Goal: Navigation & Orientation: Understand site structure

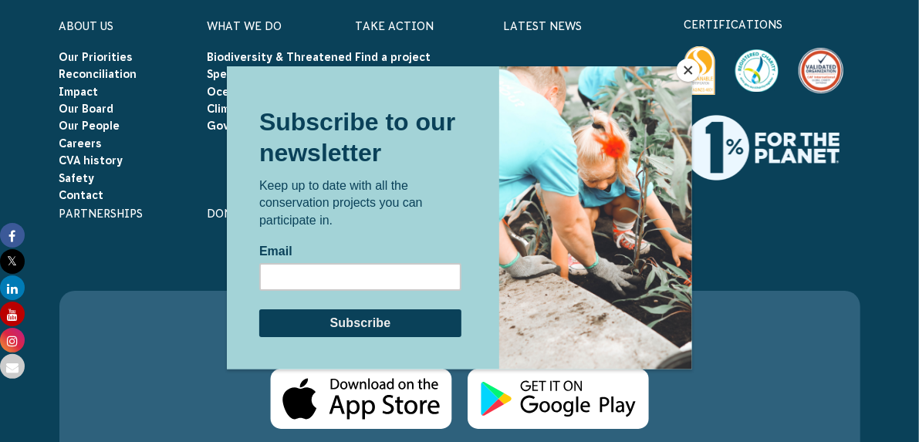
scroll to position [5501, 0]
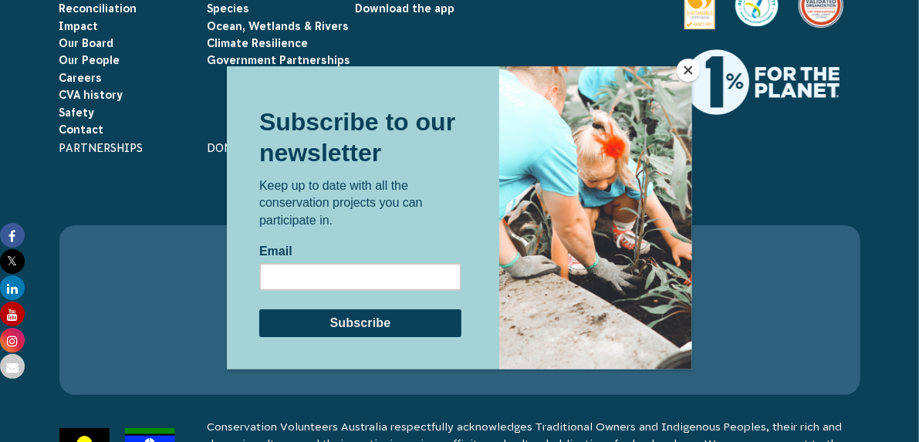
click at [692, 66] on button "Close" at bounding box center [688, 70] width 23 height 23
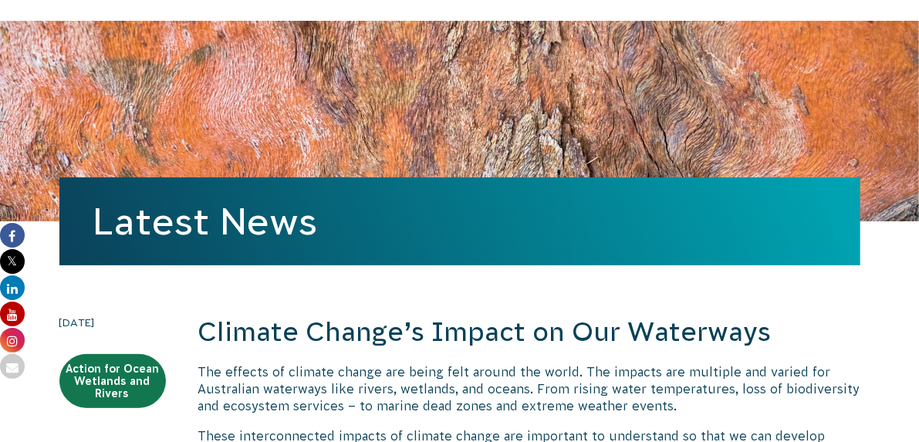
scroll to position [0, 0]
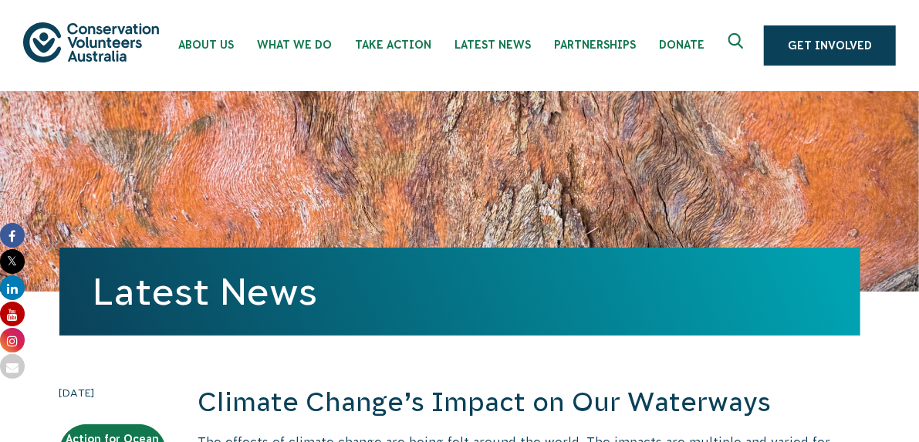
click at [76, 45] on img at bounding box center [91, 41] width 136 height 39
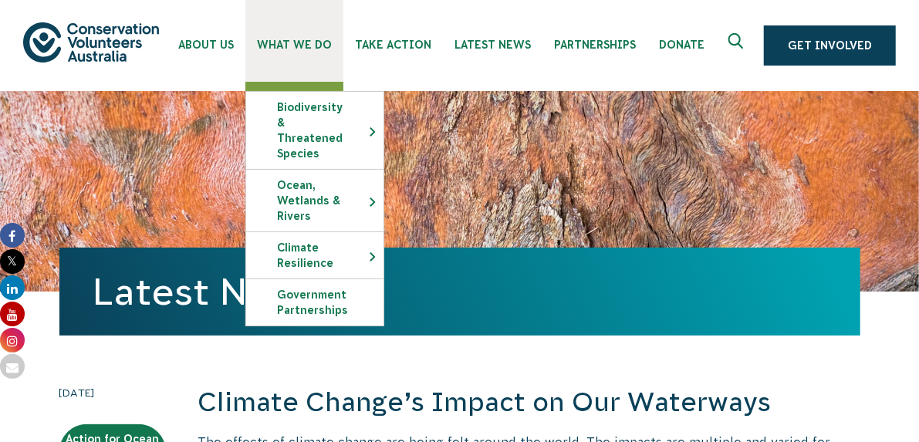
click at [275, 42] on span "What We Do" at bounding box center [294, 45] width 75 height 12
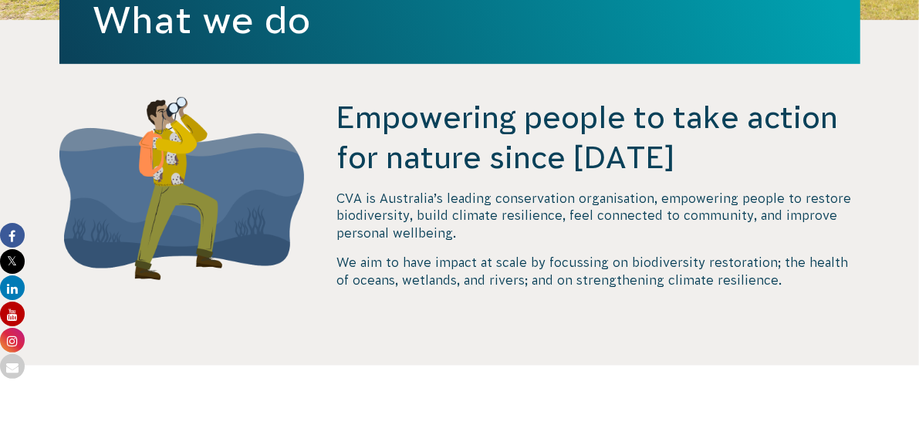
scroll to position [457, 0]
drag, startPoint x: 0, startPoint y: 0, endPoint x: 413, endPoint y: 193, distance: 455.8
click at [413, 193] on p "CVA is Australia’s leading conservation organisation, empowering people to rest…" at bounding box center [598, 216] width 523 height 52
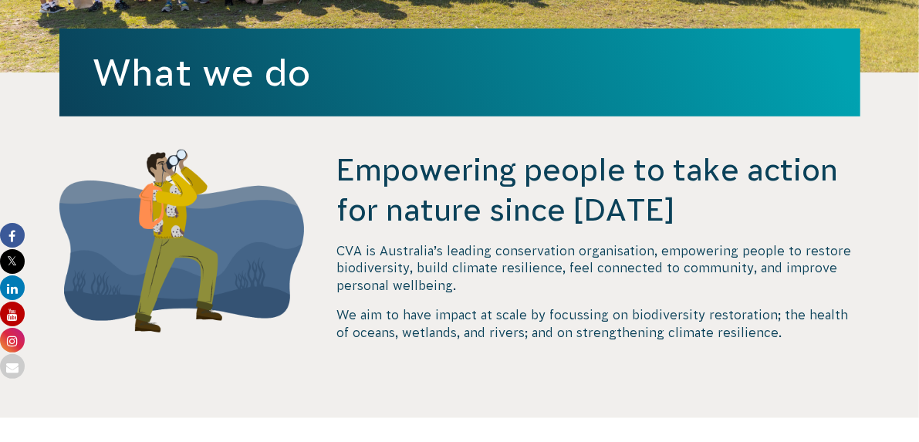
scroll to position [352, 0]
